Goal: Task Accomplishment & Management: Use online tool/utility

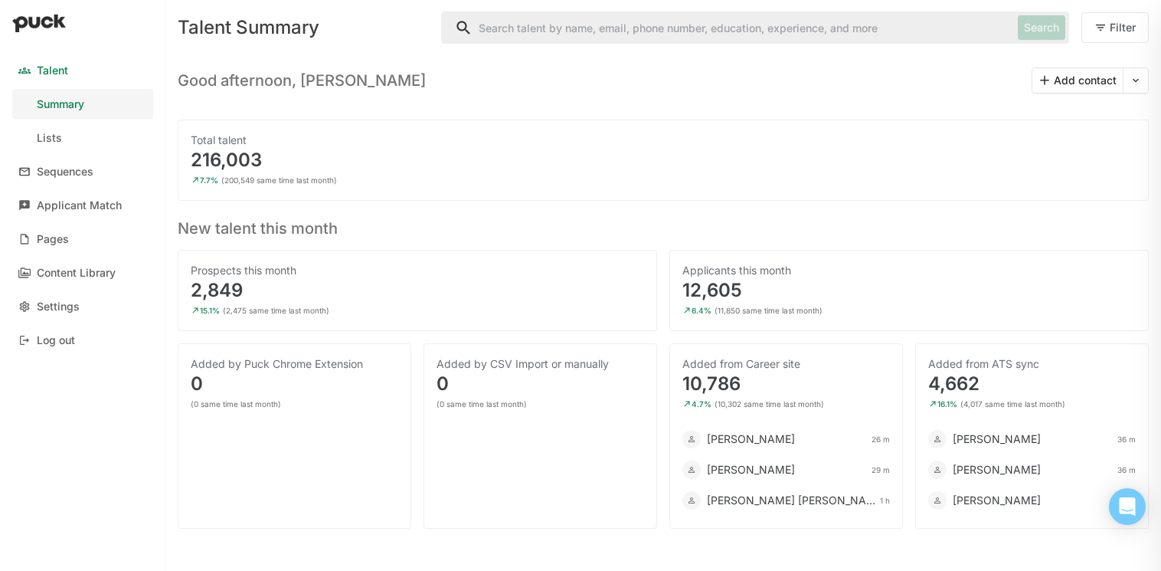
click at [79, 175] on div "Sequences" at bounding box center [65, 171] width 57 height 13
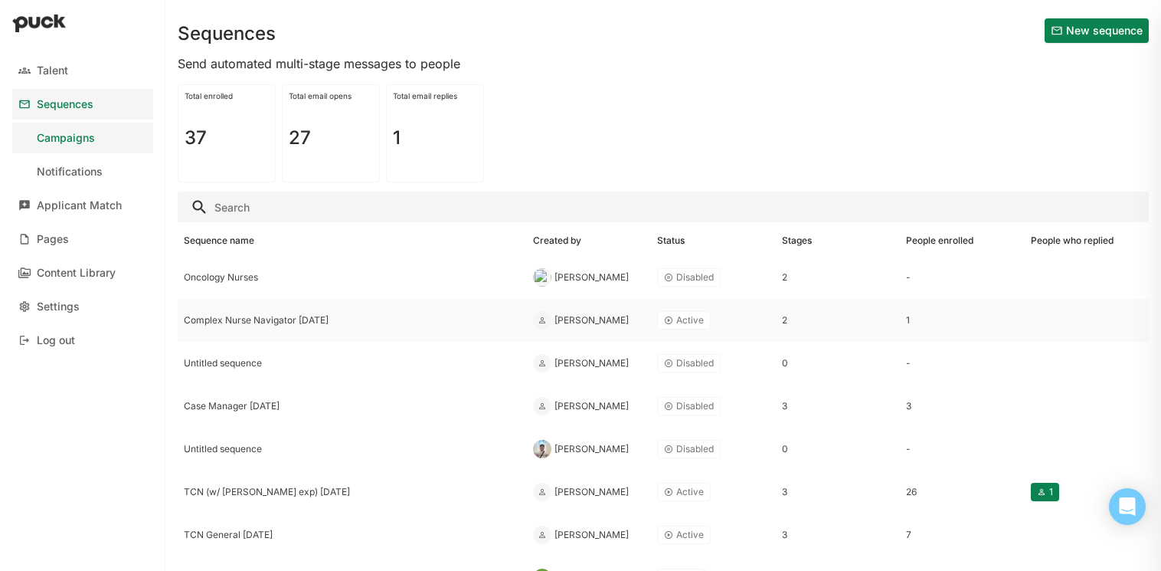
click at [254, 327] on div "Complex Nurse Navigator [DATE]" at bounding box center [352, 320] width 349 height 43
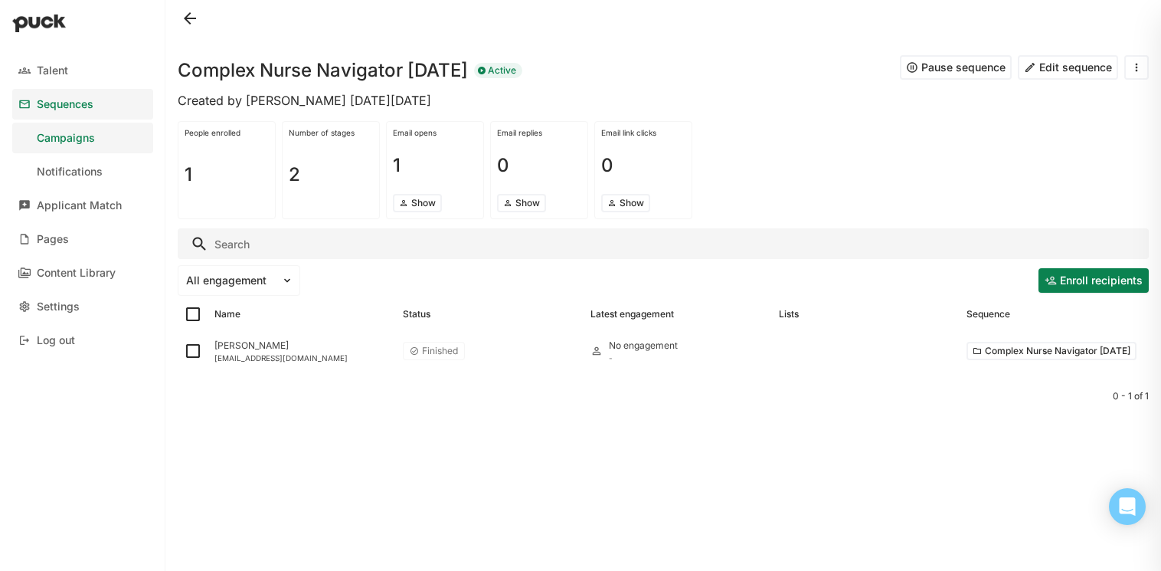
click at [179, 14] on button at bounding box center [190, 18] width 25 height 25
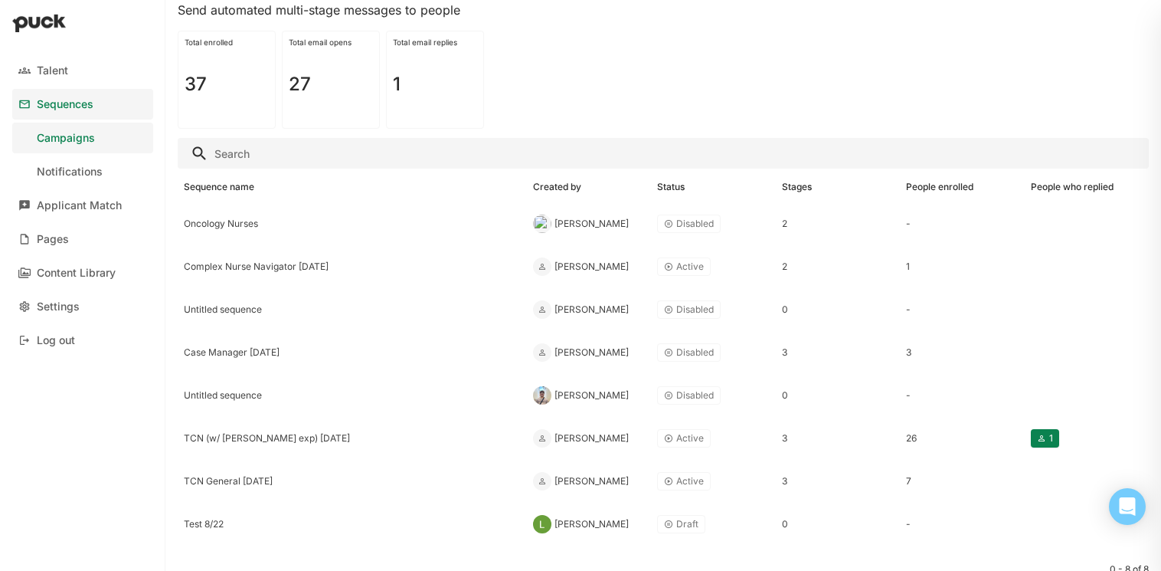
scroll to position [110, 0]
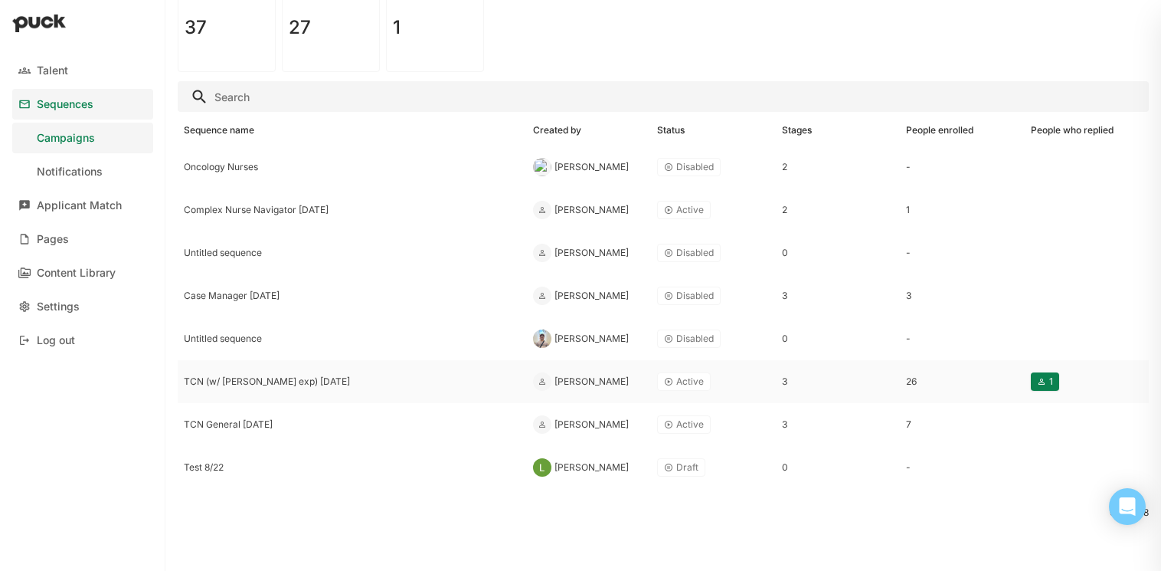
click at [214, 385] on div "TCN (w/ [PERSON_NAME] exp) [DATE]" at bounding box center [352, 381] width 337 height 11
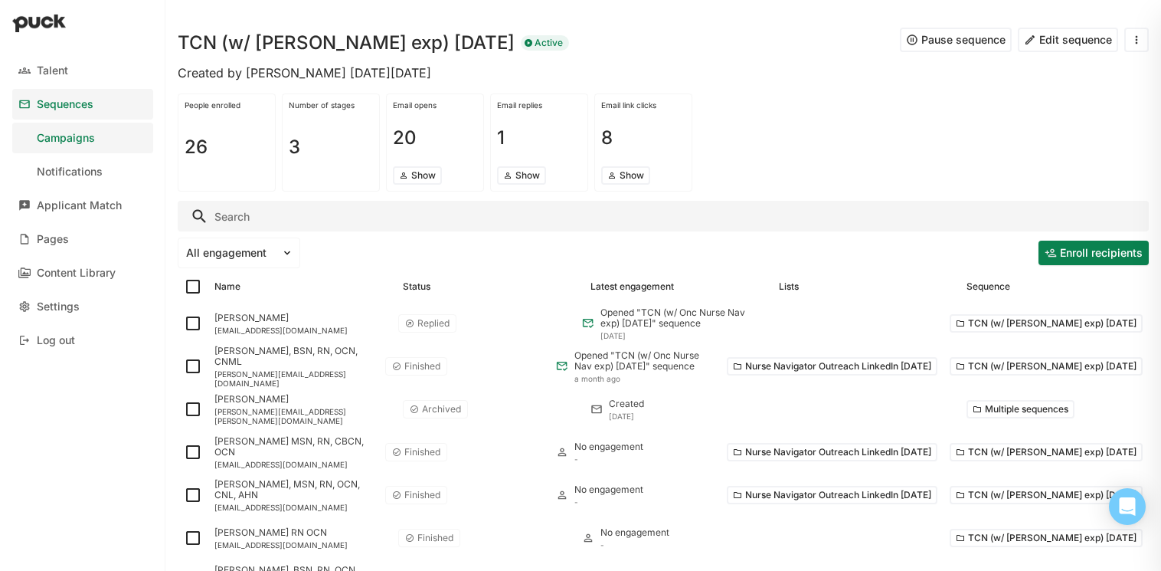
scroll to position [29, 0]
click at [416, 173] on button "Show" at bounding box center [417, 174] width 49 height 18
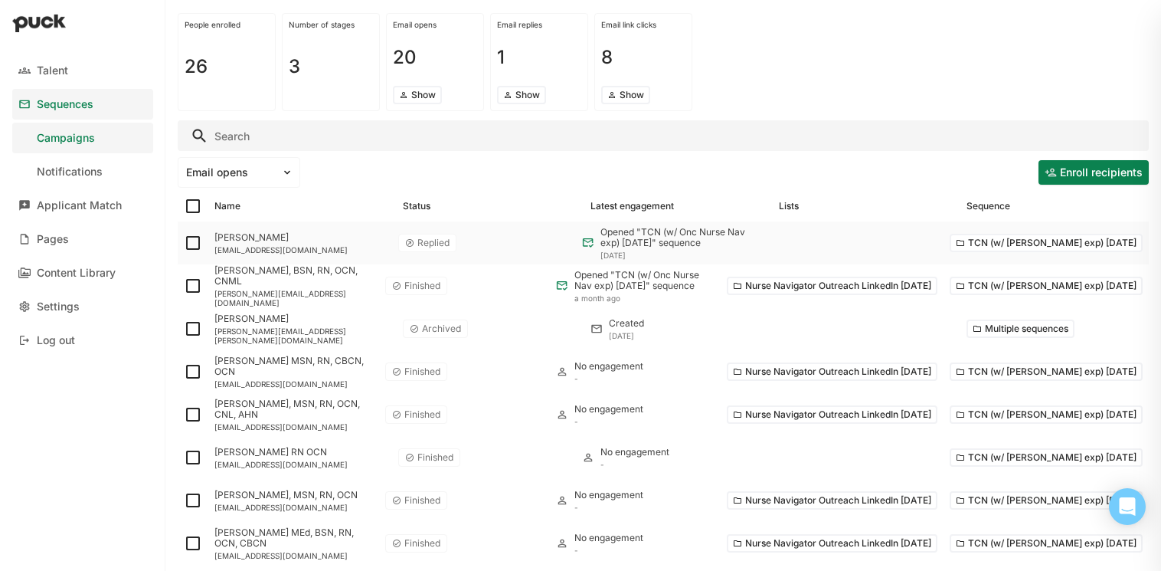
scroll to position [0, 0]
